Goal: Information Seeking & Learning: Learn about a topic

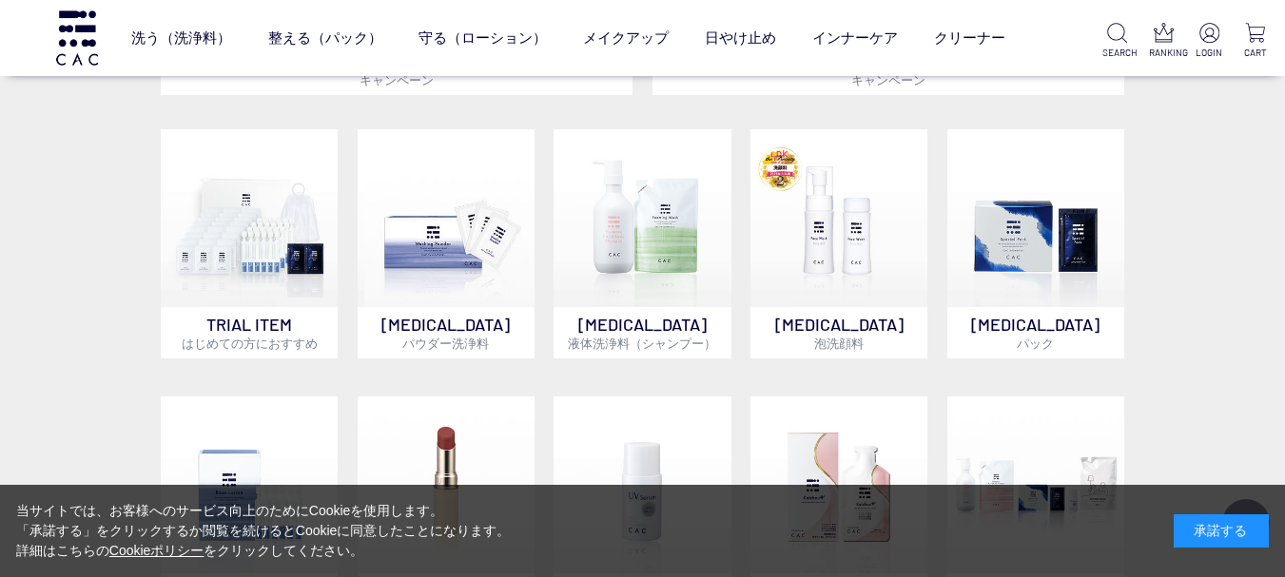
scroll to position [1383, 0]
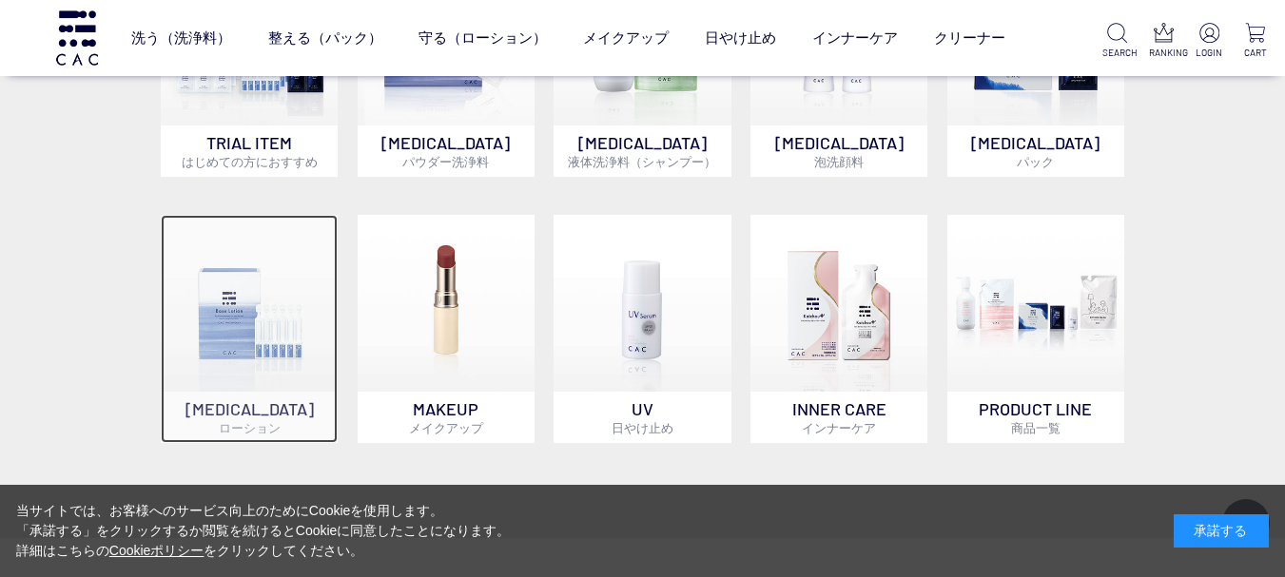
click at [279, 282] on img at bounding box center [249, 303] width 177 height 177
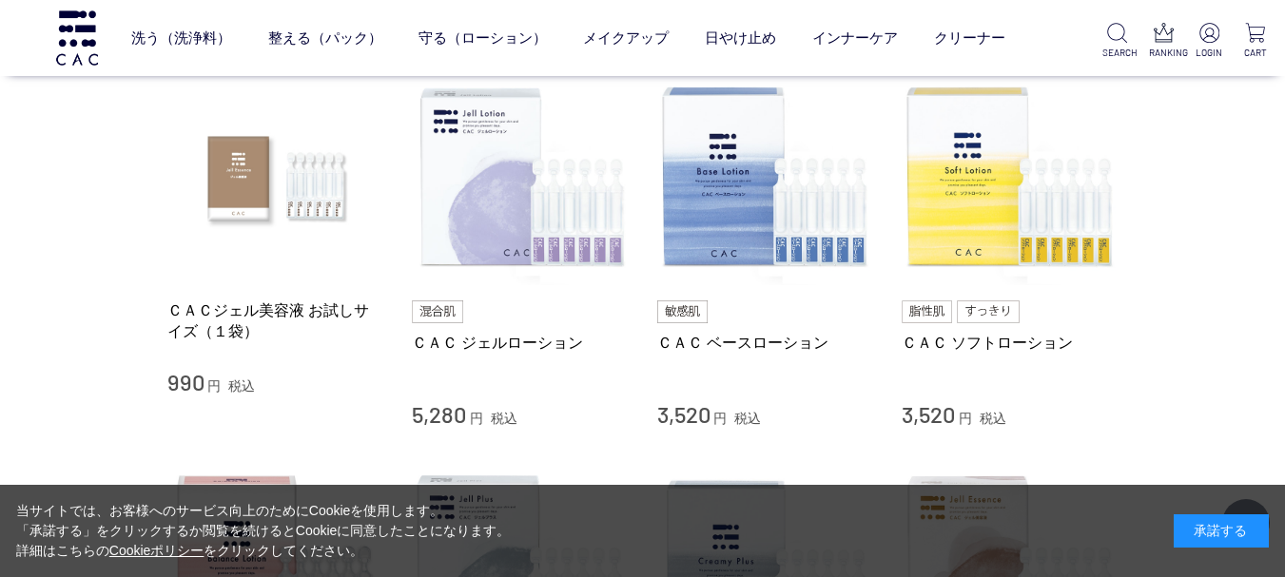
scroll to position [386, 0]
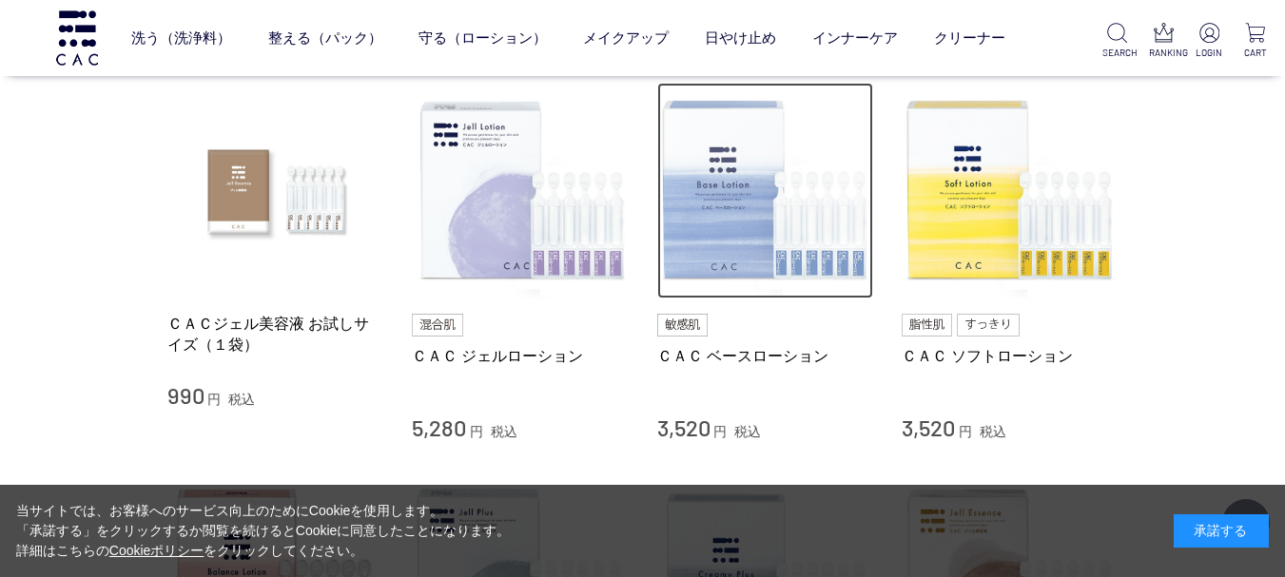
click at [767, 229] on img at bounding box center [765, 191] width 217 height 217
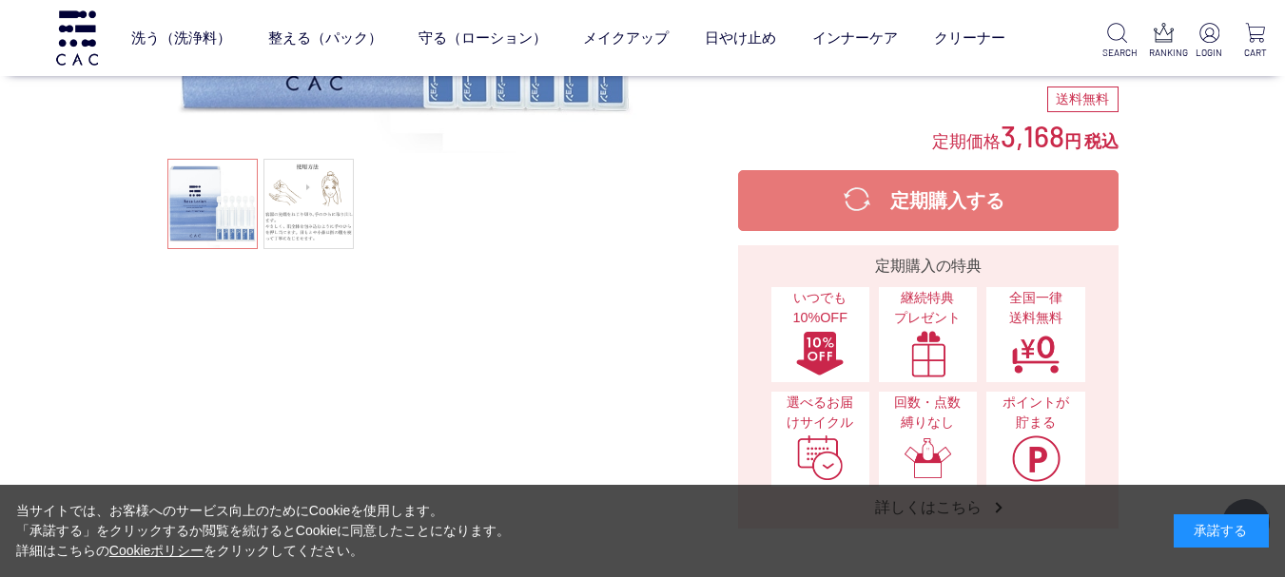
scroll to position [533, 0]
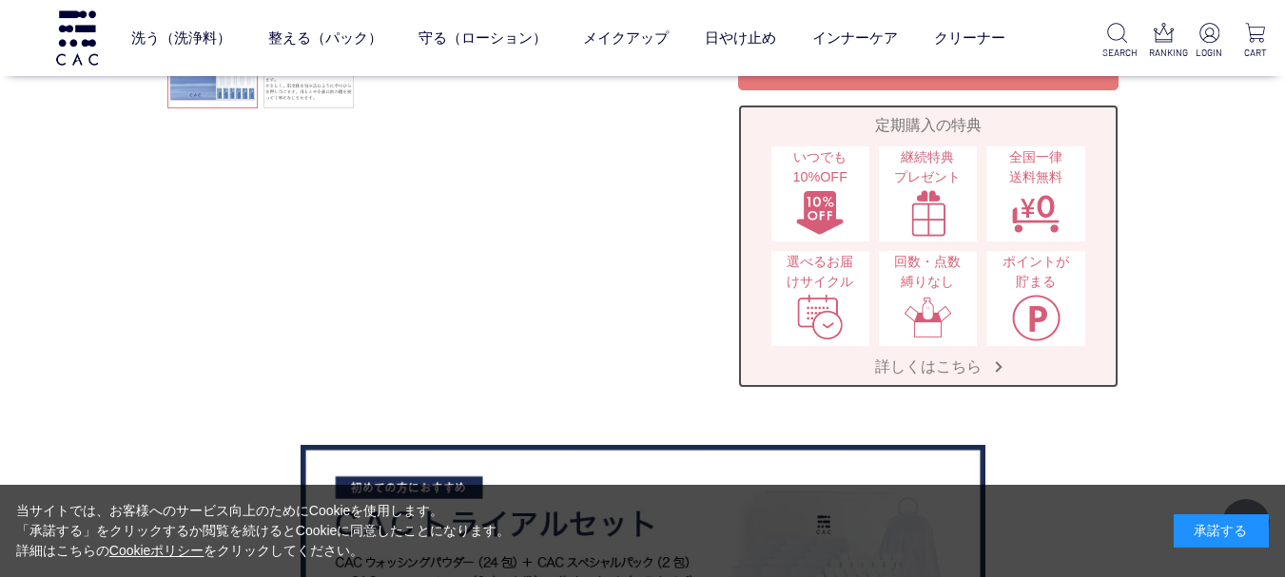
click at [972, 370] on span "詳しくはこちら" at bounding box center [928, 367] width 145 height 20
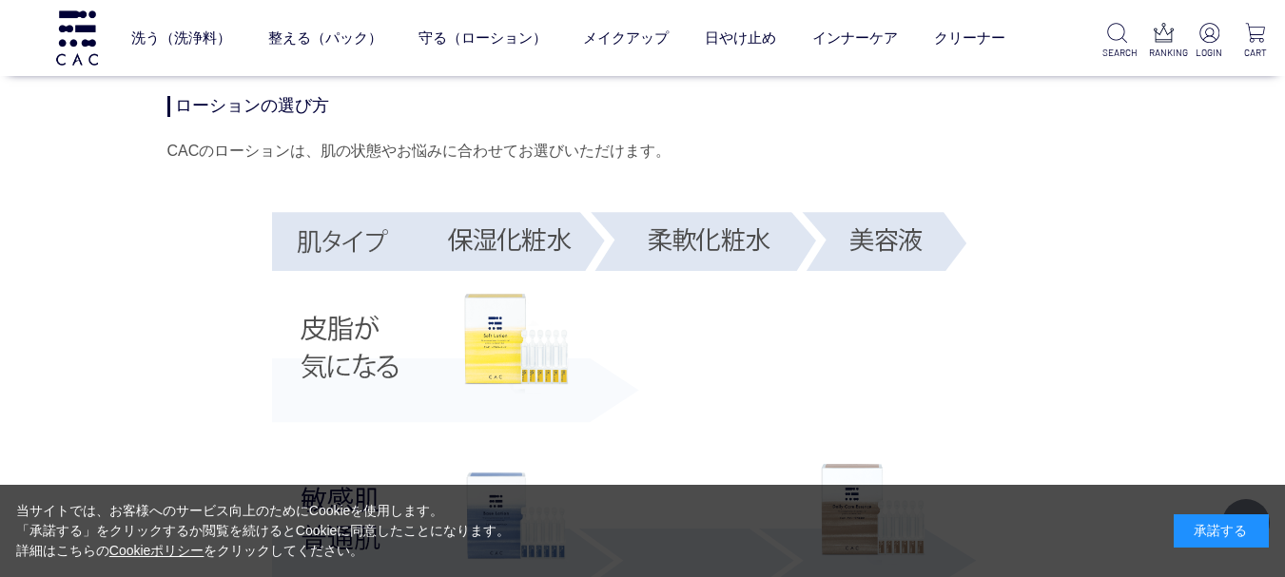
scroll to position [4068, 0]
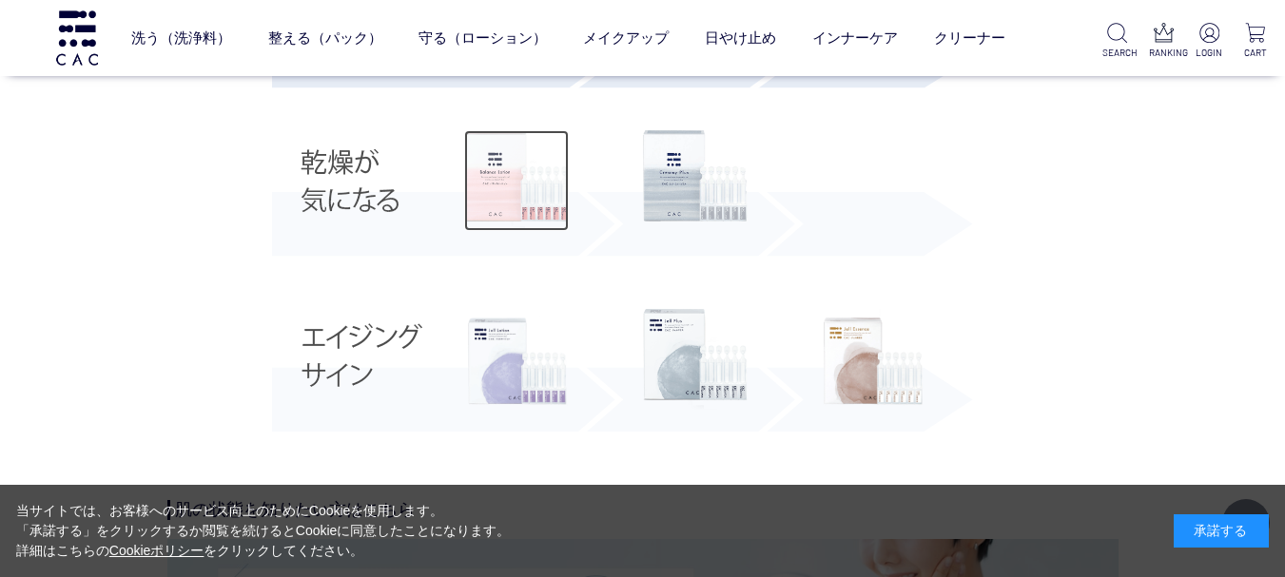
click at [512, 195] on img at bounding box center [516, 180] width 105 height 101
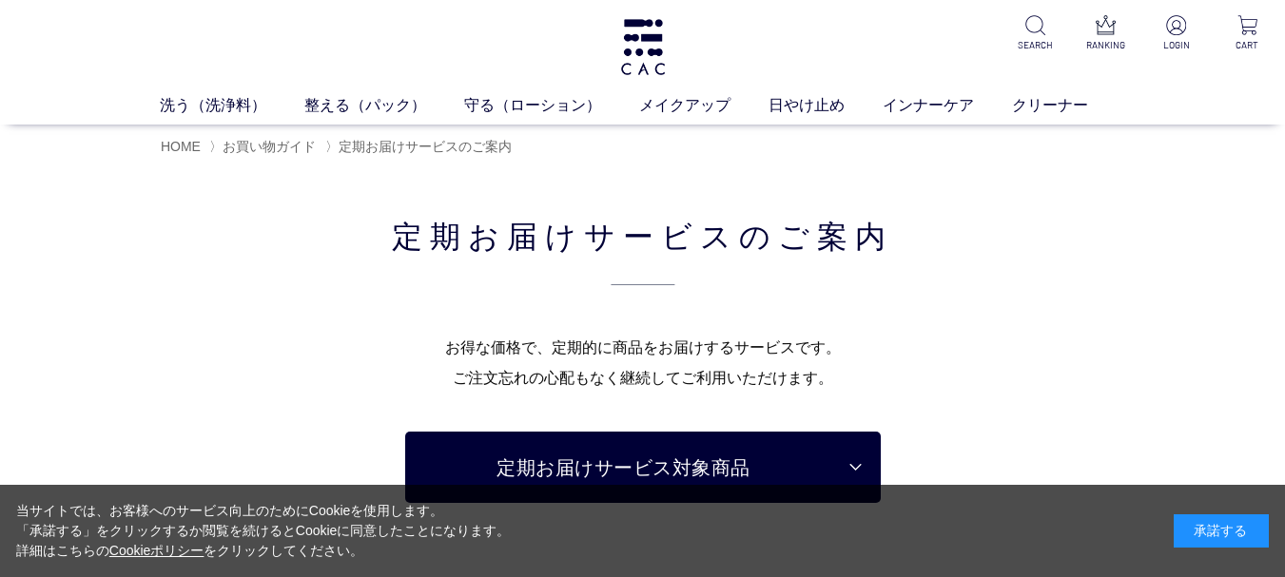
scroll to position [505, 0]
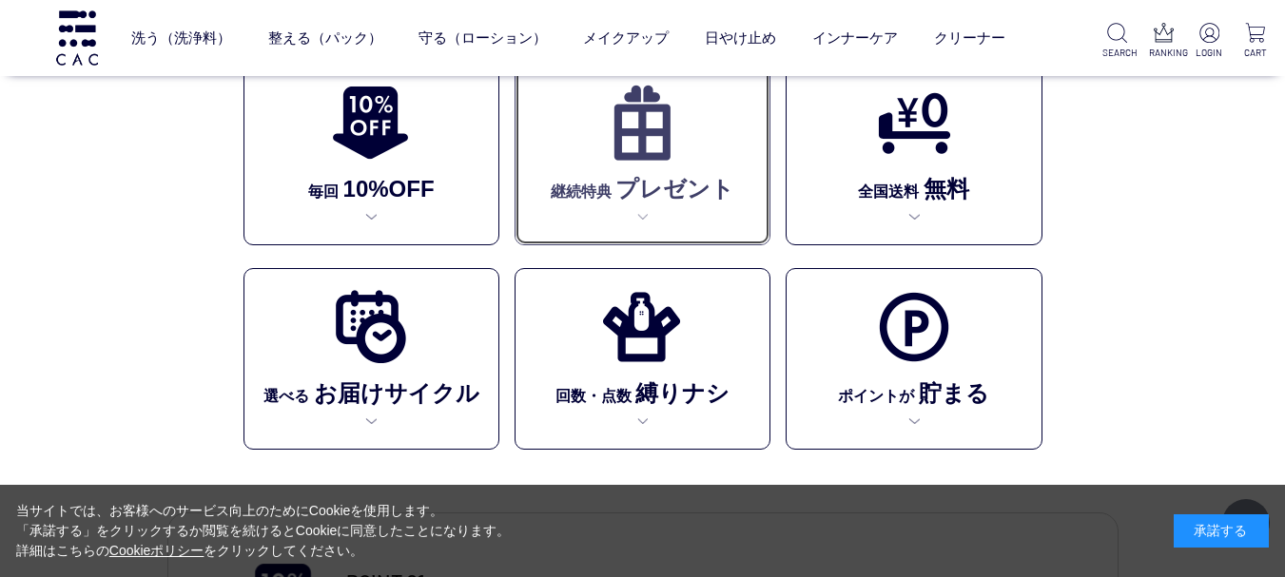
click at [697, 164] on link "継続特典 プレゼント" at bounding box center [642, 155] width 256 height 182
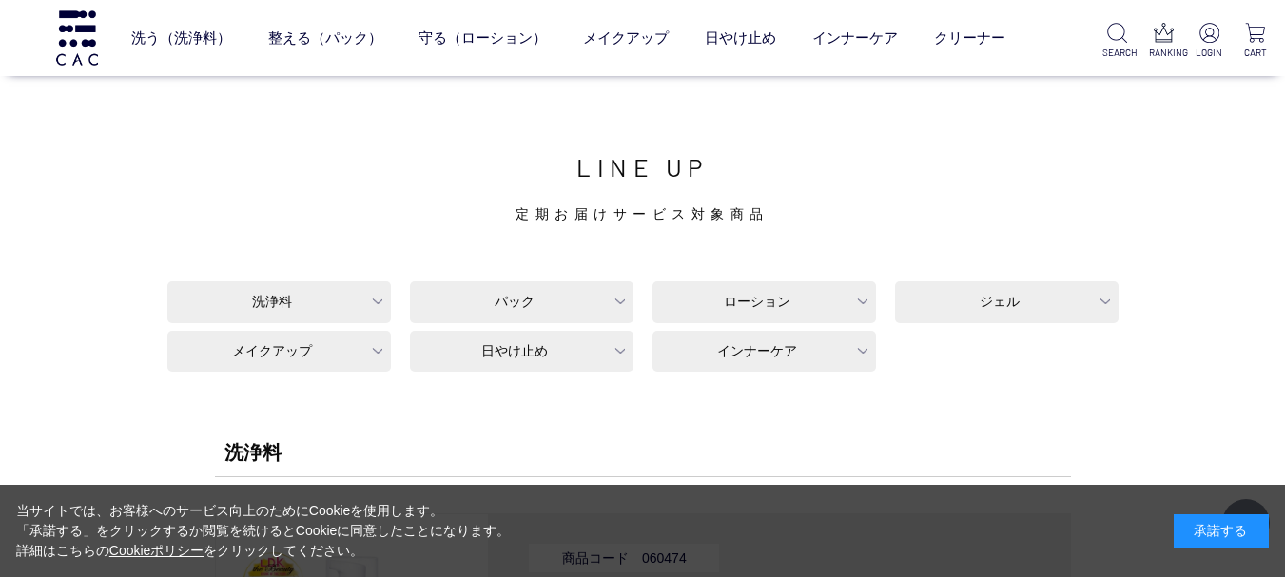
scroll to position [4948, 0]
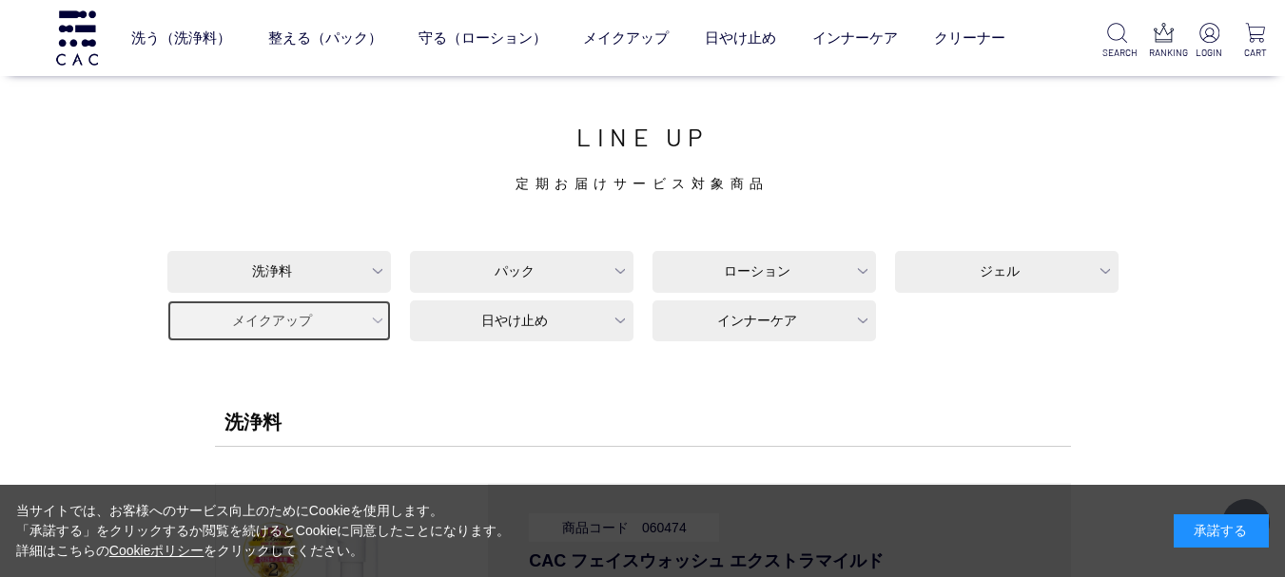
click at [365, 317] on link "メイクアップ" at bounding box center [278, 321] width 223 height 42
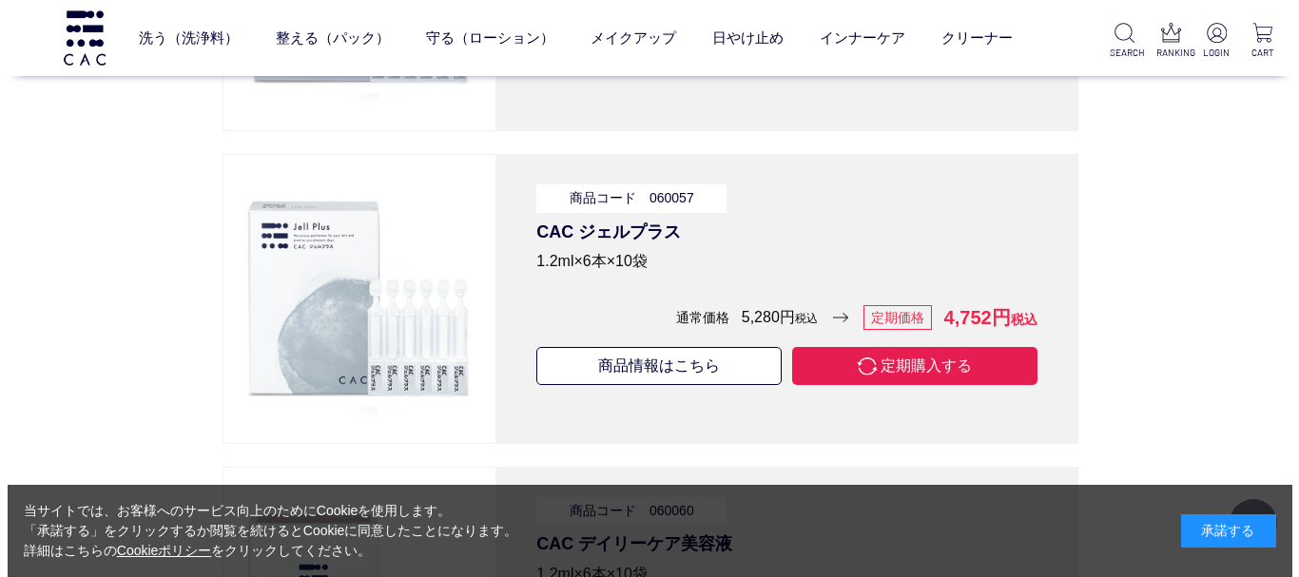
scroll to position [11282, 0]
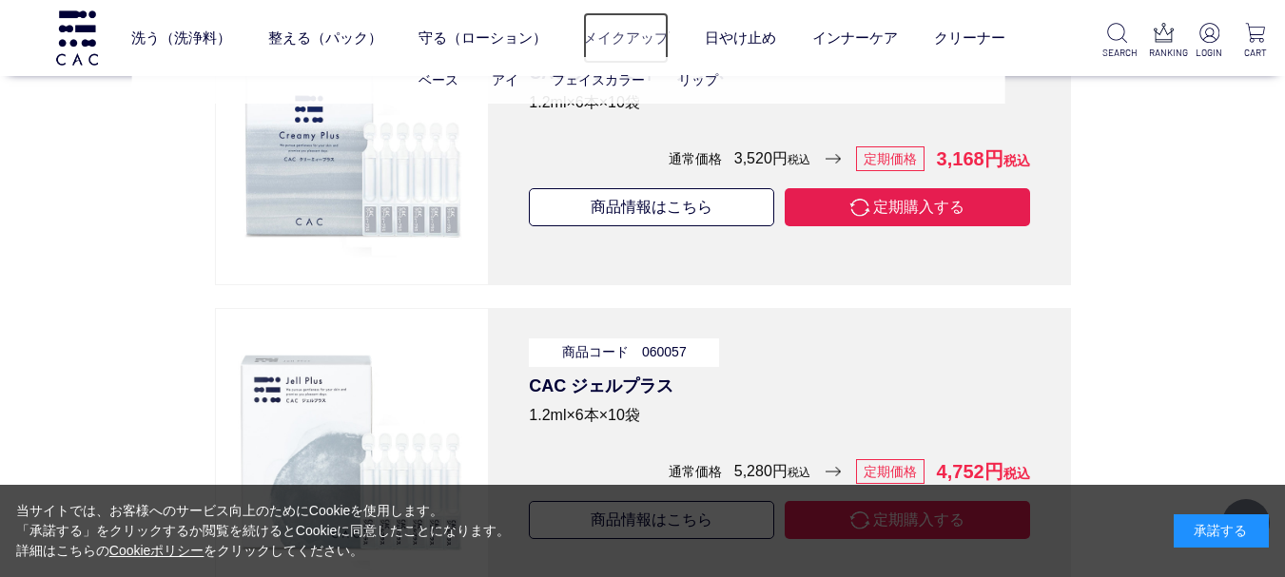
click at [631, 37] on link "メイクアップ" at bounding box center [626, 37] width 86 height 50
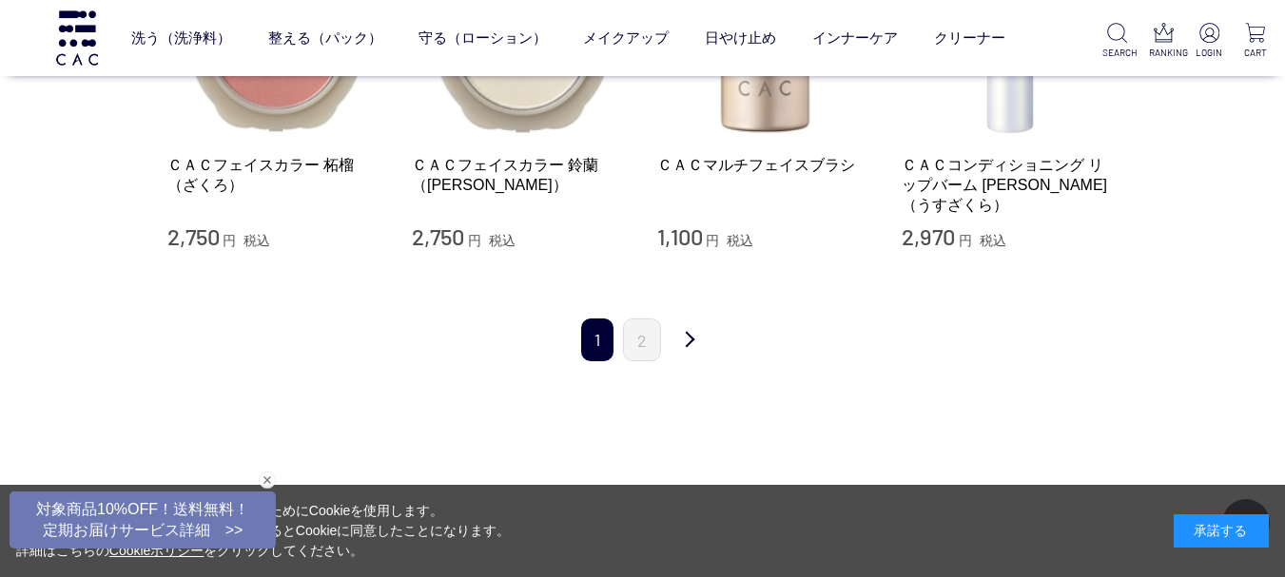
scroll to position [2079, 0]
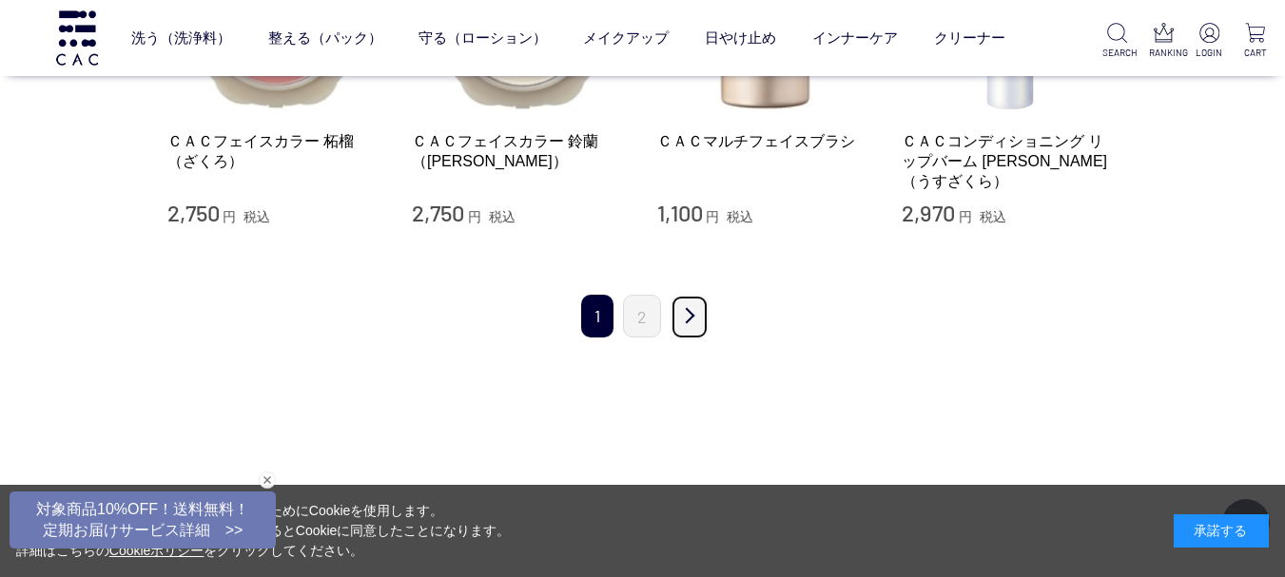
click at [689, 295] on link "次" at bounding box center [689, 317] width 38 height 45
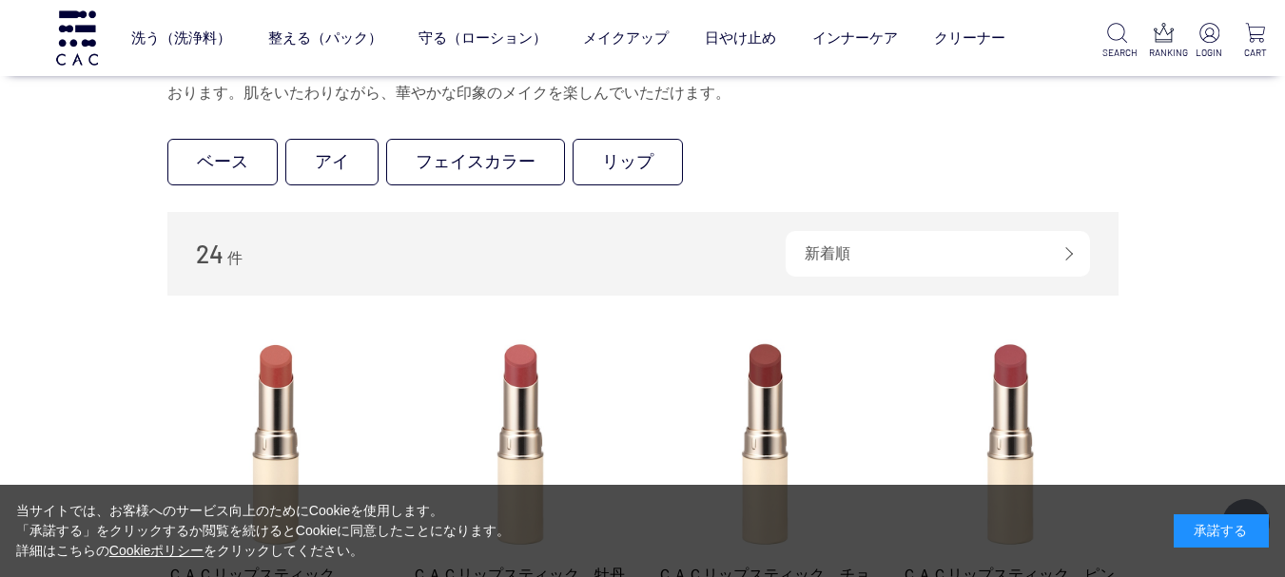
scroll to position [171, 0]
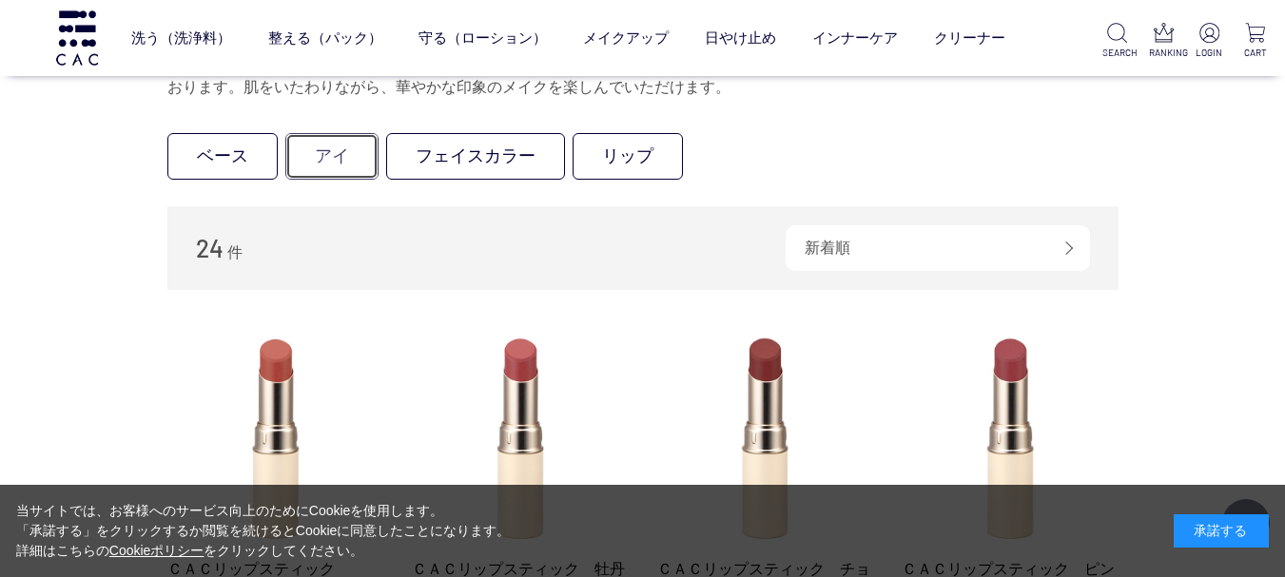
click at [322, 148] on link "アイ" at bounding box center [331, 156] width 93 height 47
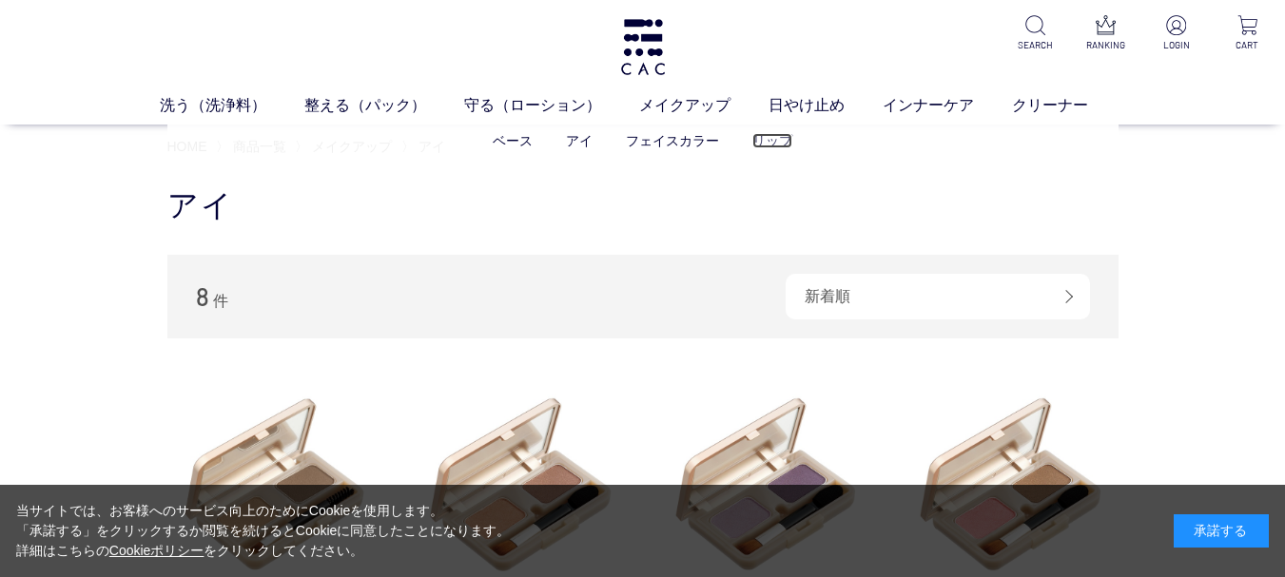
click at [770, 136] on link "リップ" at bounding box center [772, 140] width 40 height 15
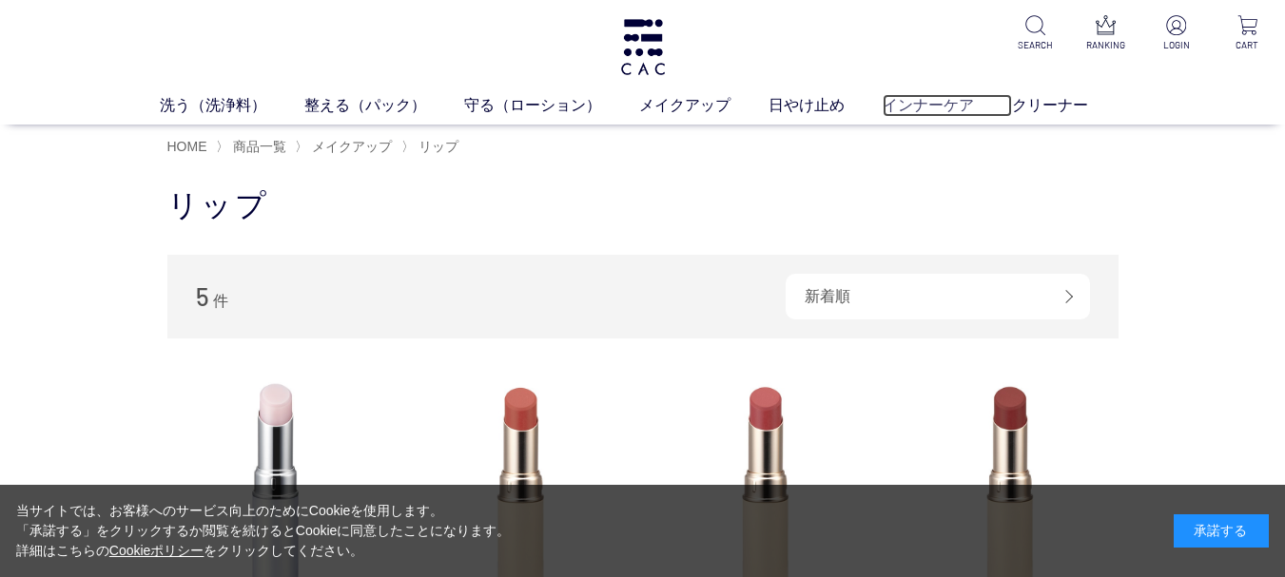
click at [957, 111] on link "インナーケア" at bounding box center [946, 105] width 129 height 23
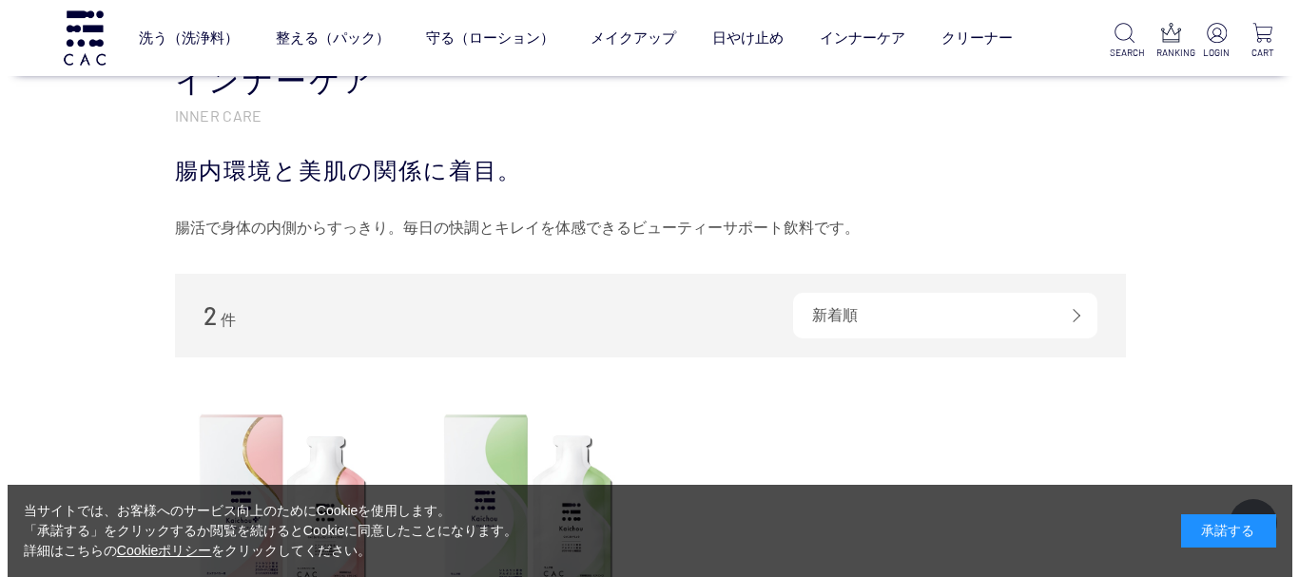
scroll to position [505, 0]
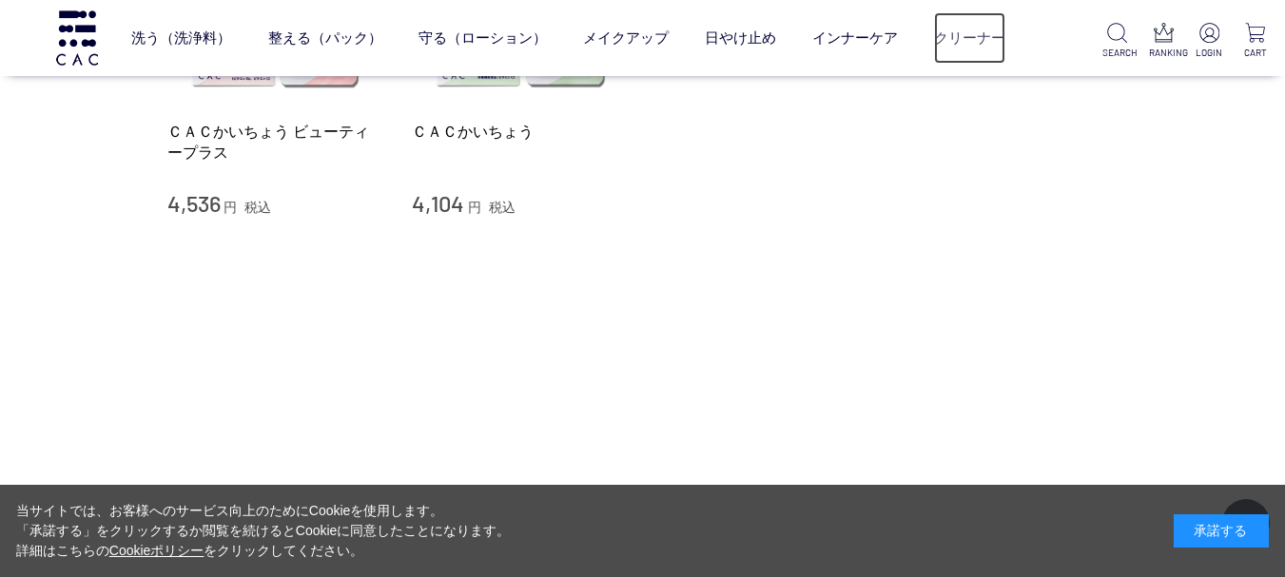
click at [956, 37] on link "クリーナー" at bounding box center [969, 37] width 71 height 50
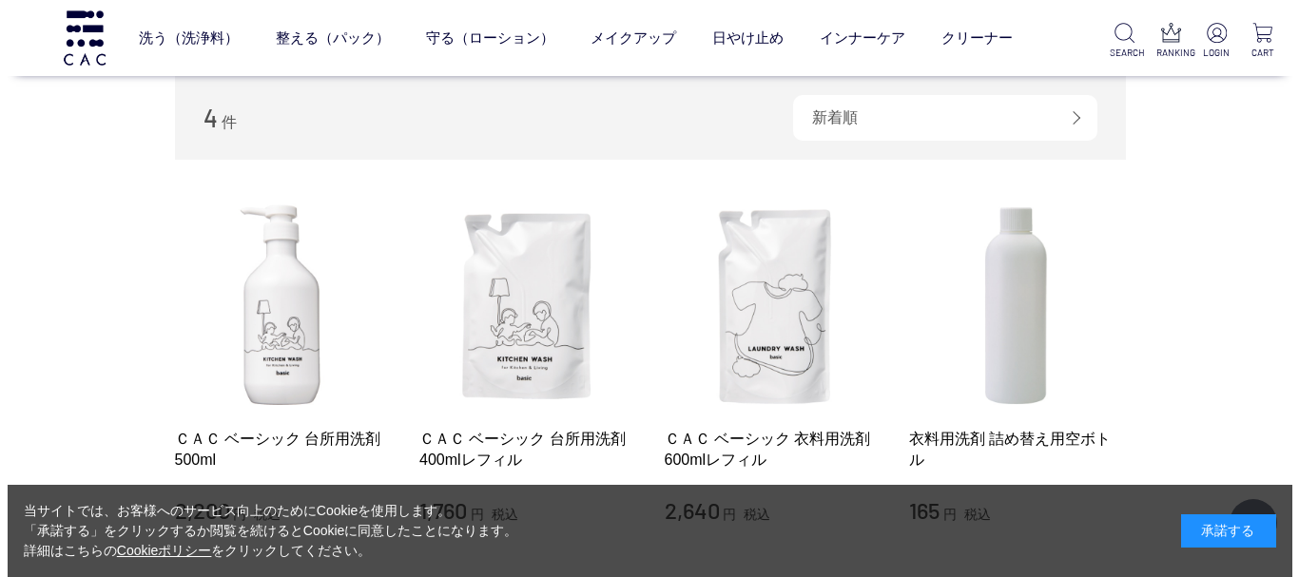
scroll to position [203, 0]
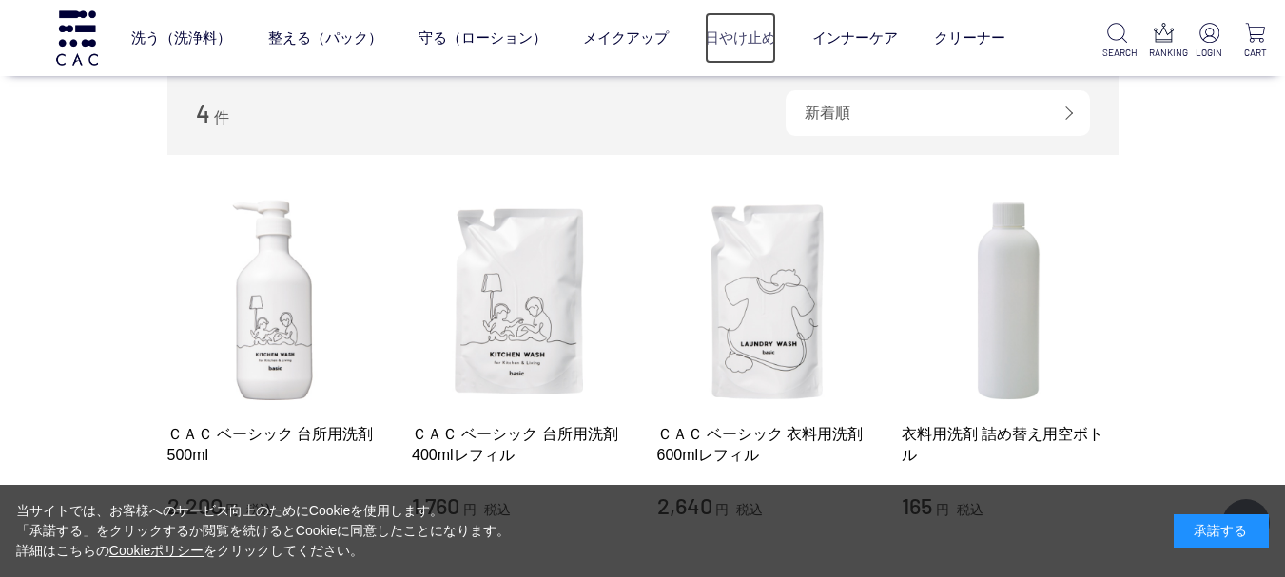
click at [724, 46] on link "日やけ止め" at bounding box center [740, 37] width 71 height 50
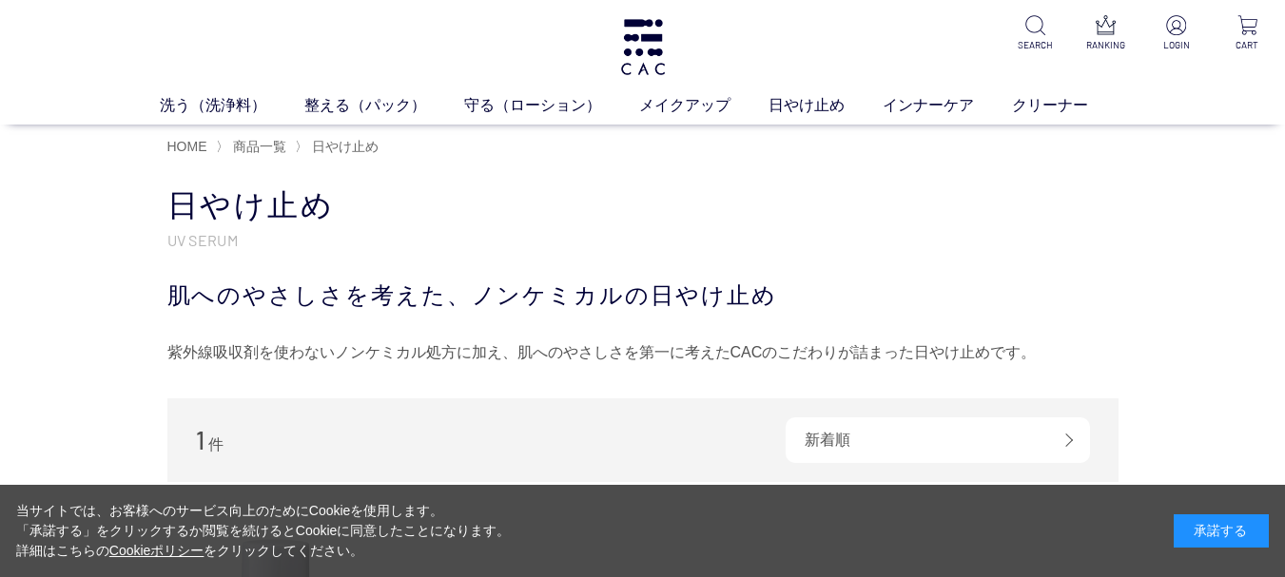
click at [981, 276] on div "日やけ止め UV SERUM 肌へのやさしさを考えた、ノンケミカルの日やけ止め 紫外線吸収剤を使わないノンケミカル処方に加え、肌へのやさしさを第一に考えたCA…" at bounding box center [642, 276] width 951 height 183
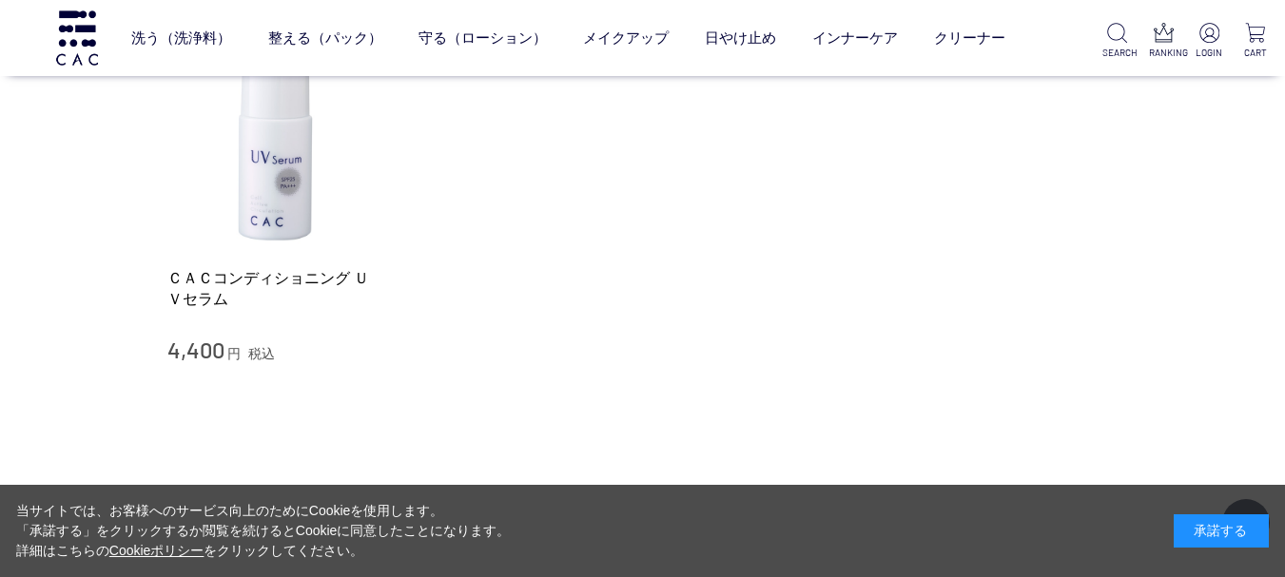
scroll to position [187, 0]
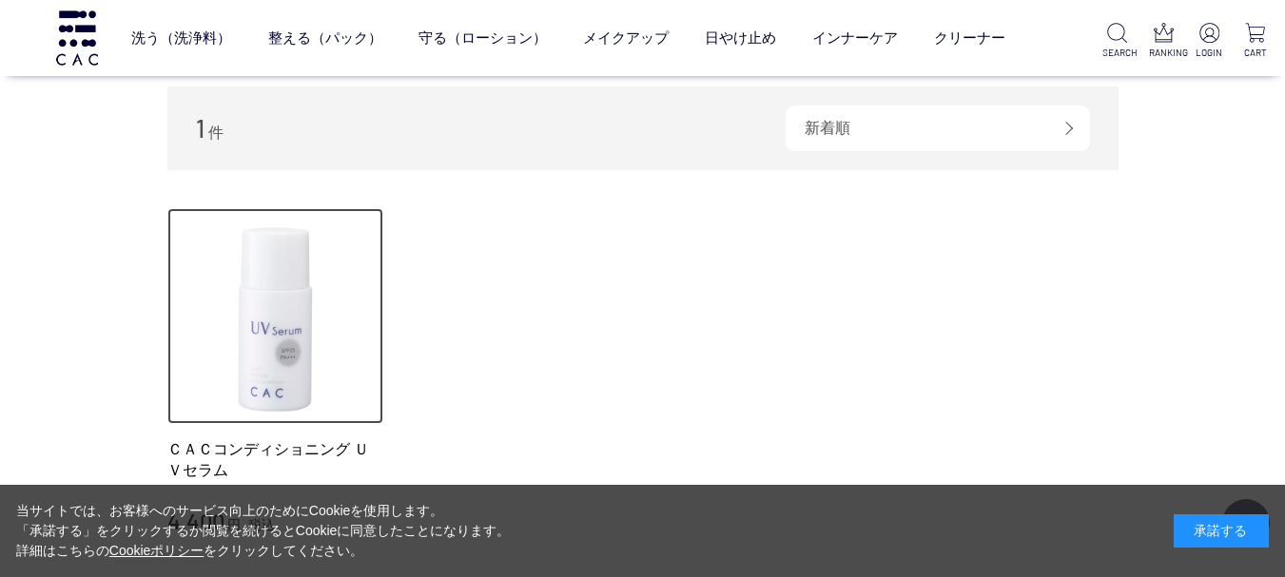
click at [285, 332] on img at bounding box center [275, 316] width 217 height 217
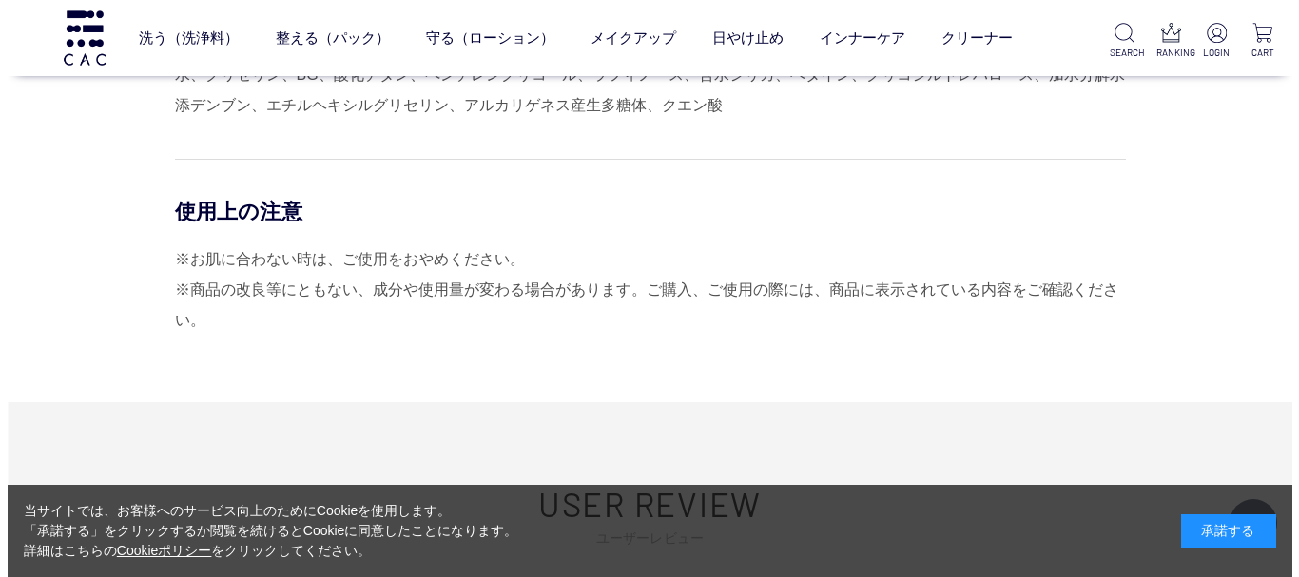
scroll to position [2116, 0]
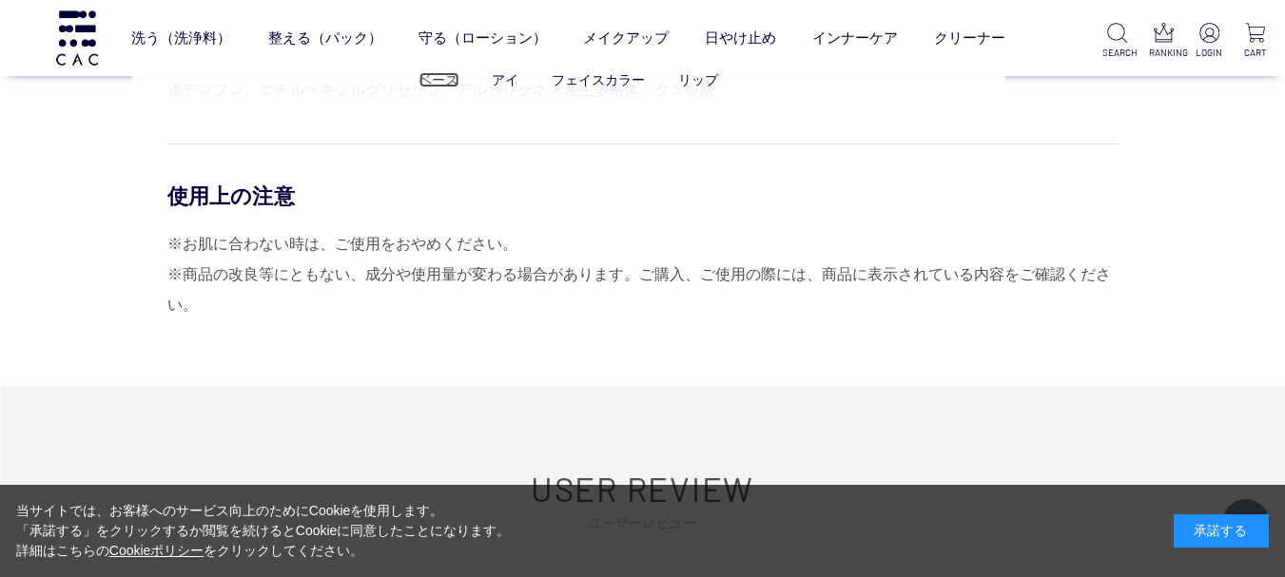
click at [448, 76] on link "ベース" at bounding box center [438, 79] width 40 height 15
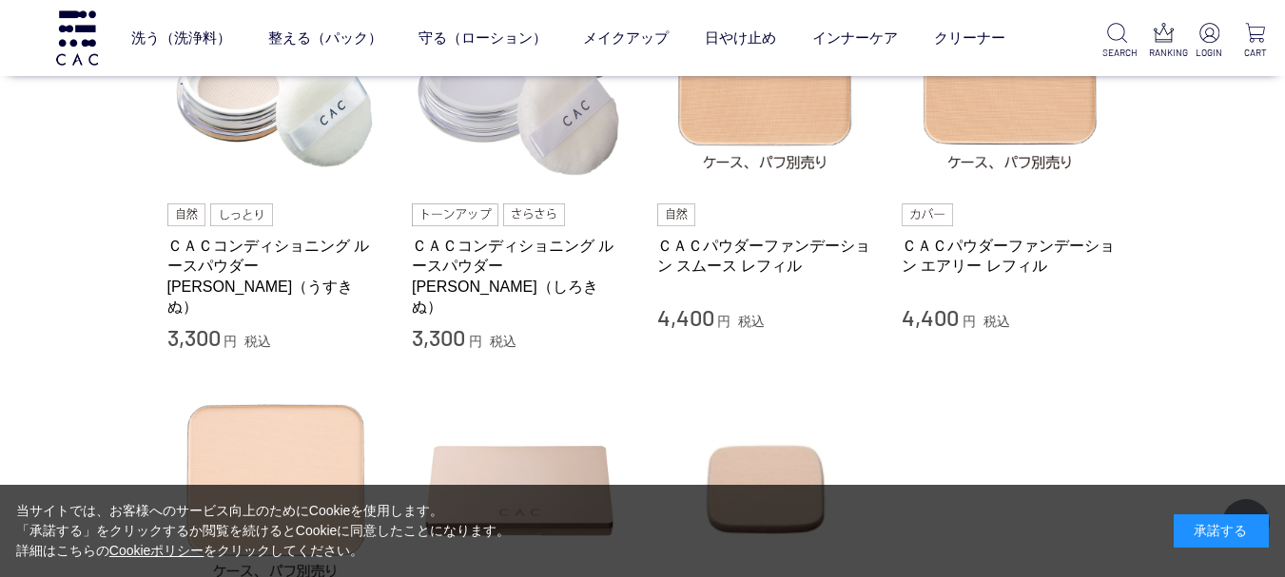
scroll to position [46, 0]
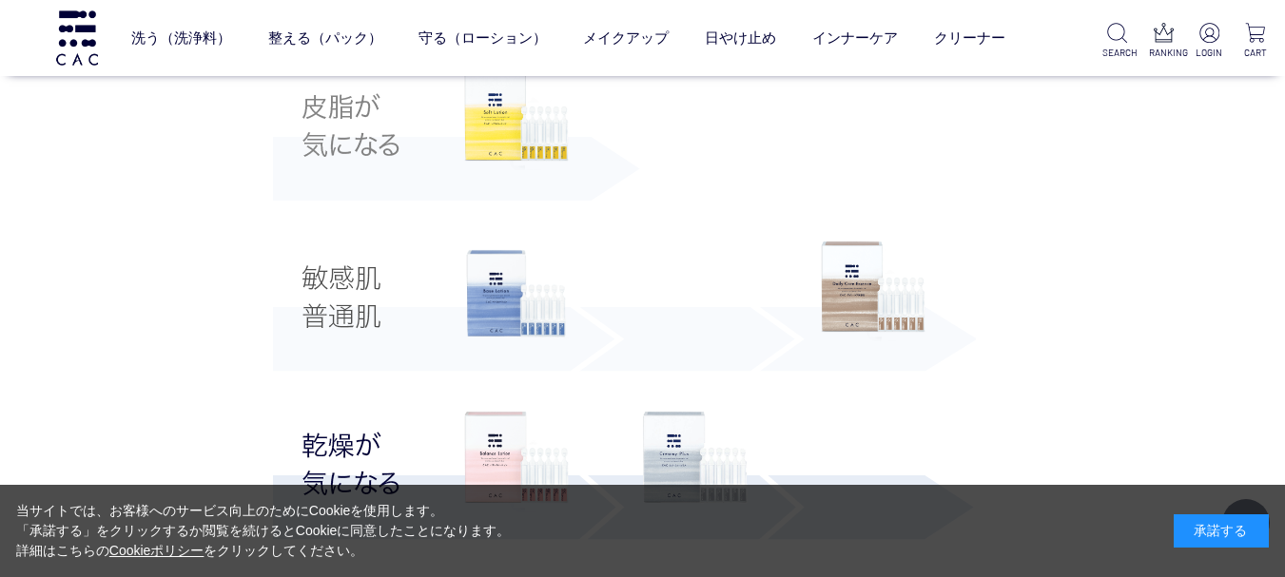
scroll to position [3511, 0]
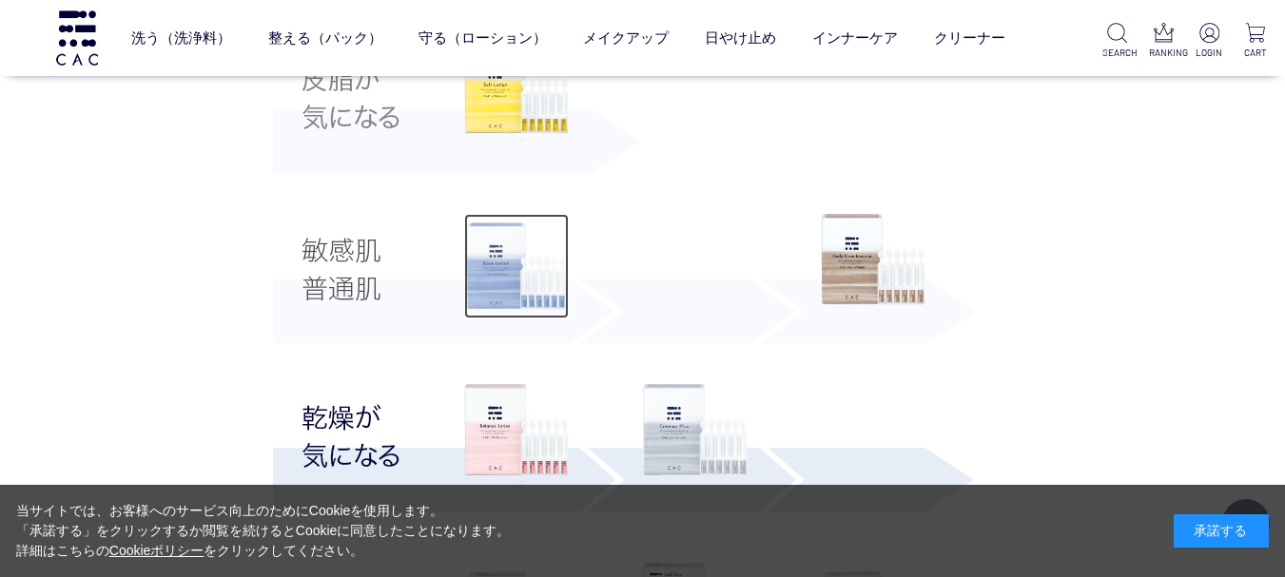
click at [511, 270] on img at bounding box center [516, 266] width 105 height 105
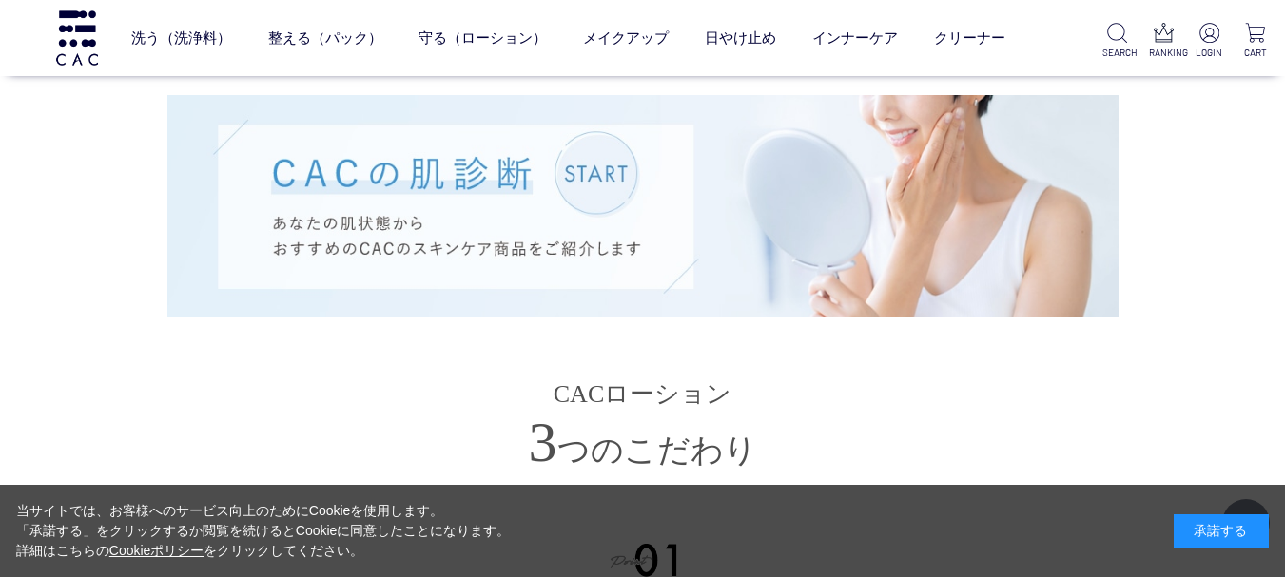
scroll to position [4540, 0]
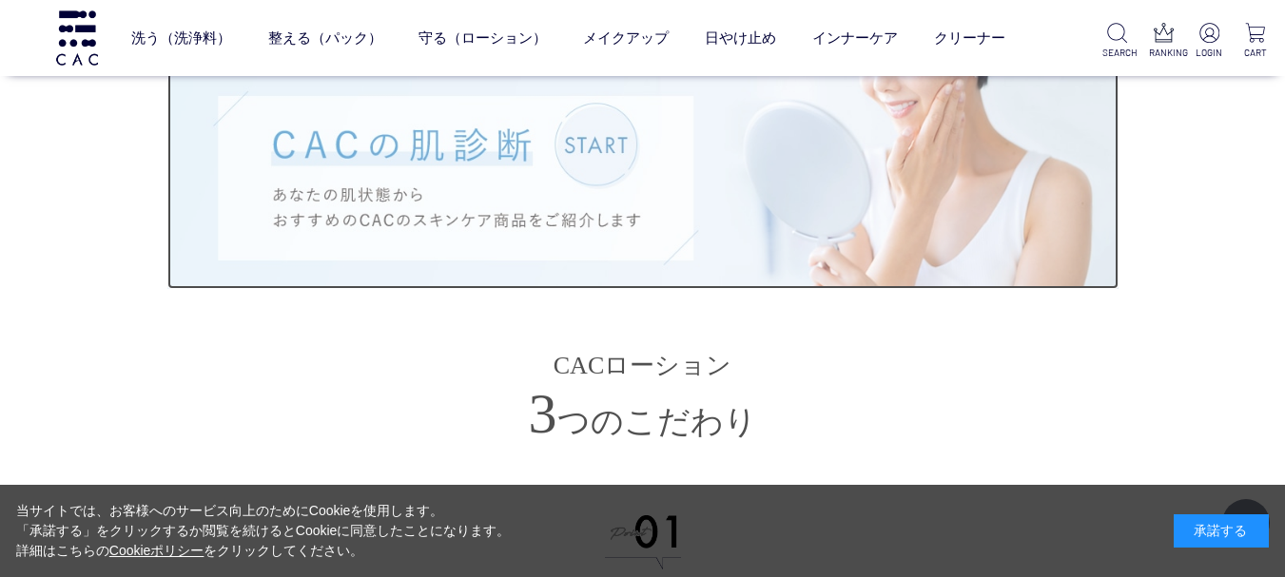
click at [596, 142] on img at bounding box center [642, 178] width 951 height 222
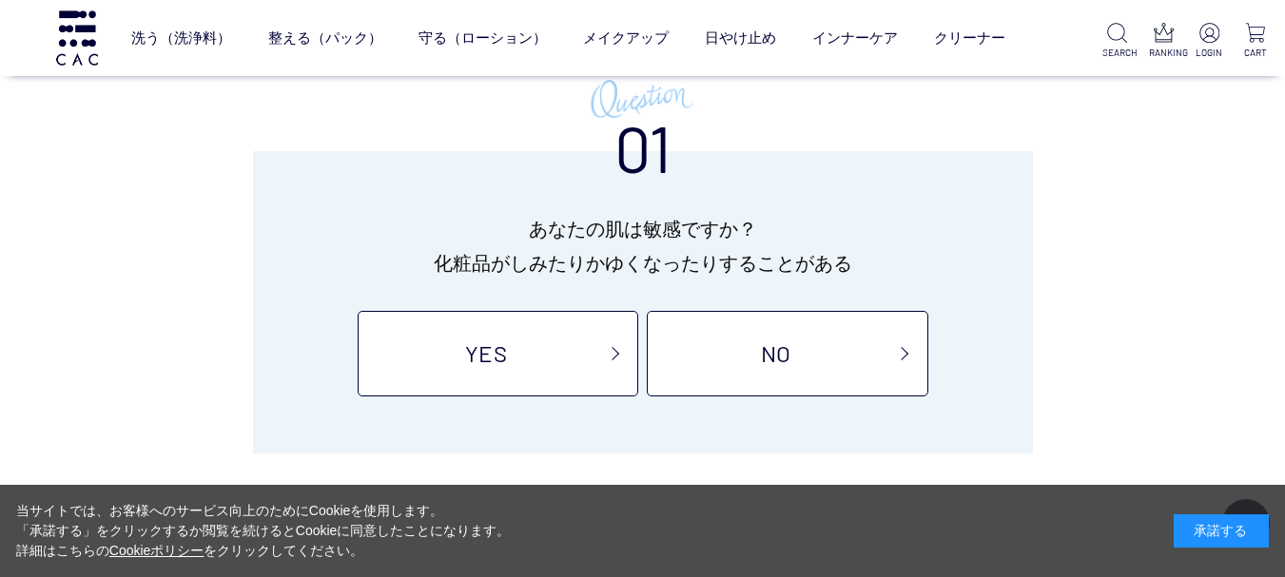
scroll to position [220, 0]
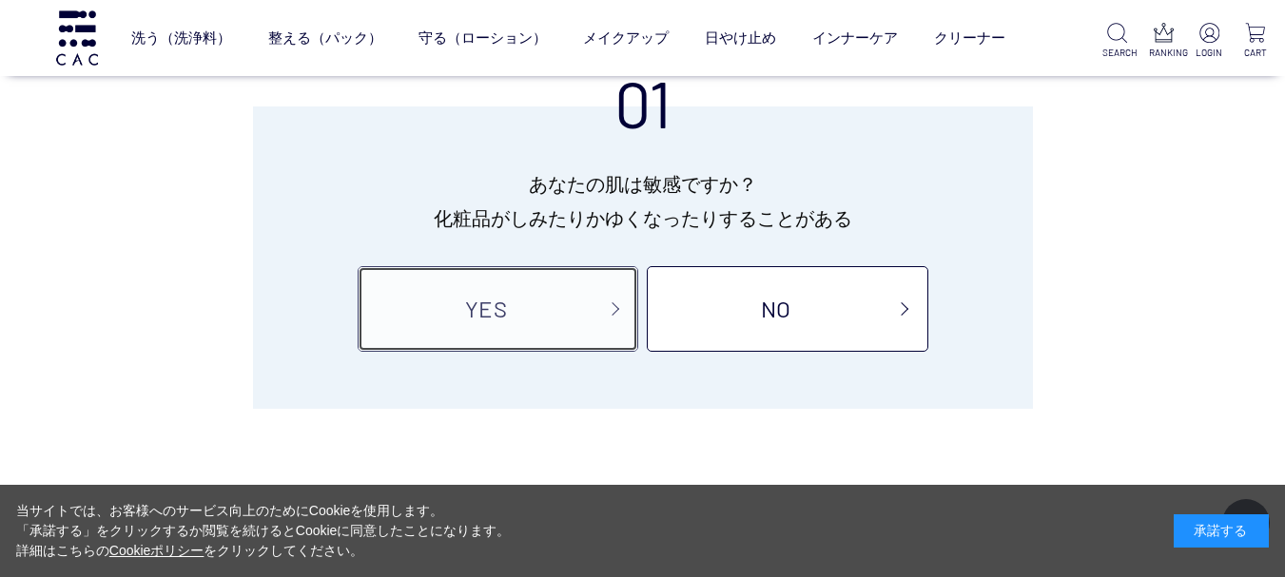
click at [567, 291] on link "YES" at bounding box center [498, 309] width 280 height 86
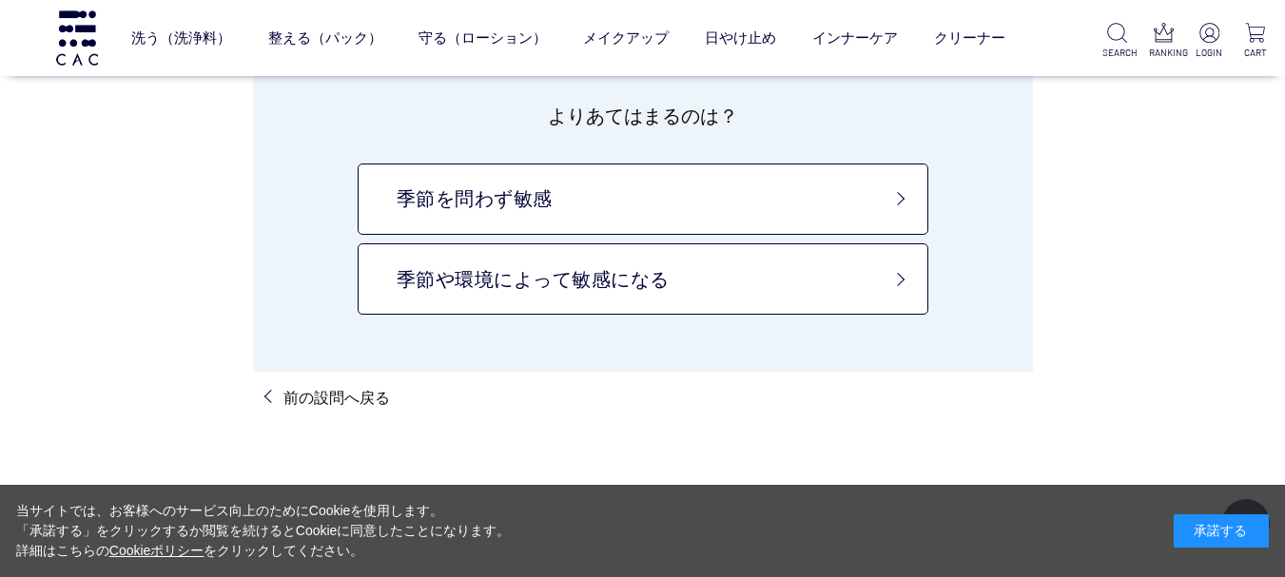
scroll to position [233, 0]
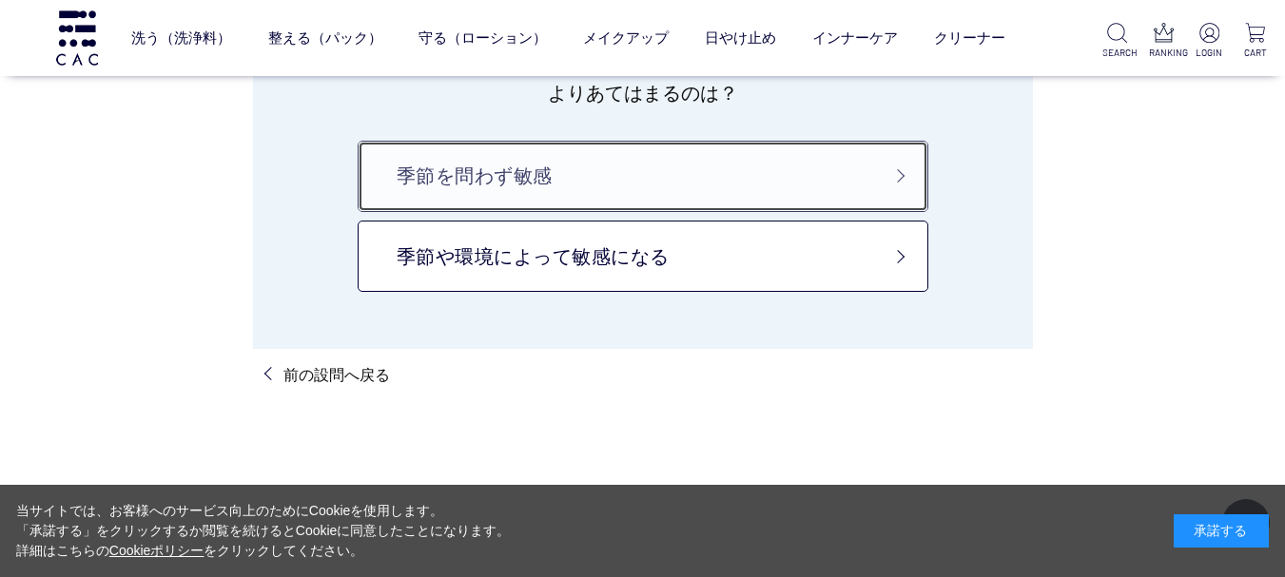
click at [785, 177] on link "季節を問わず敏感" at bounding box center [643, 176] width 571 height 71
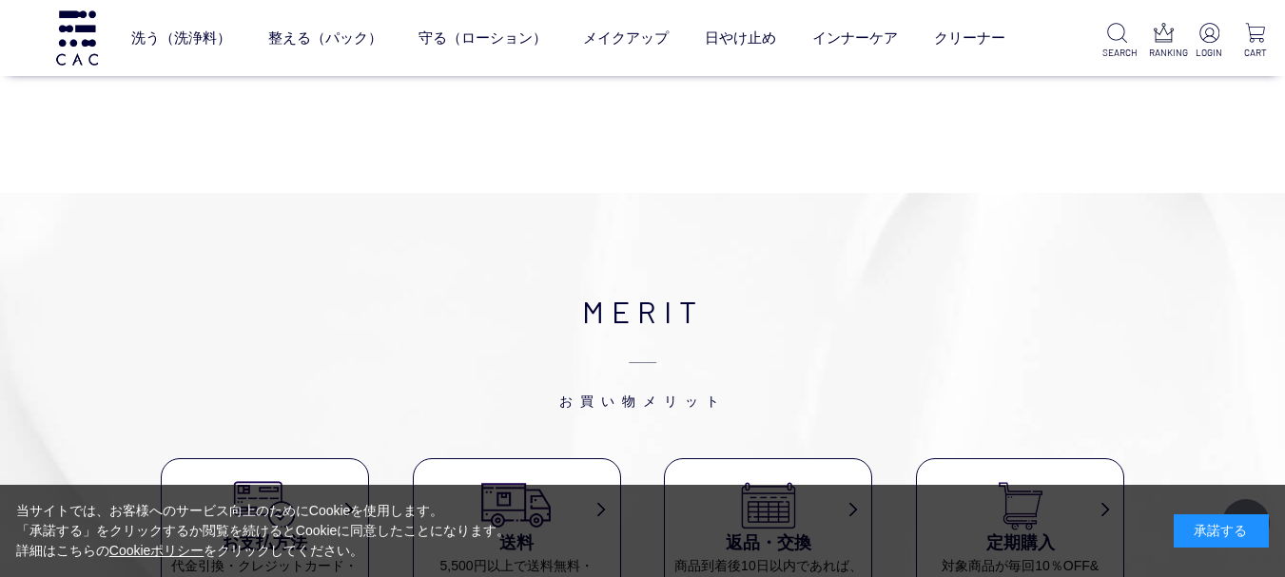
scroll to position [4457, 0]
